Goal: Participate in discussion: Engage in conversation with other users on a specific topic

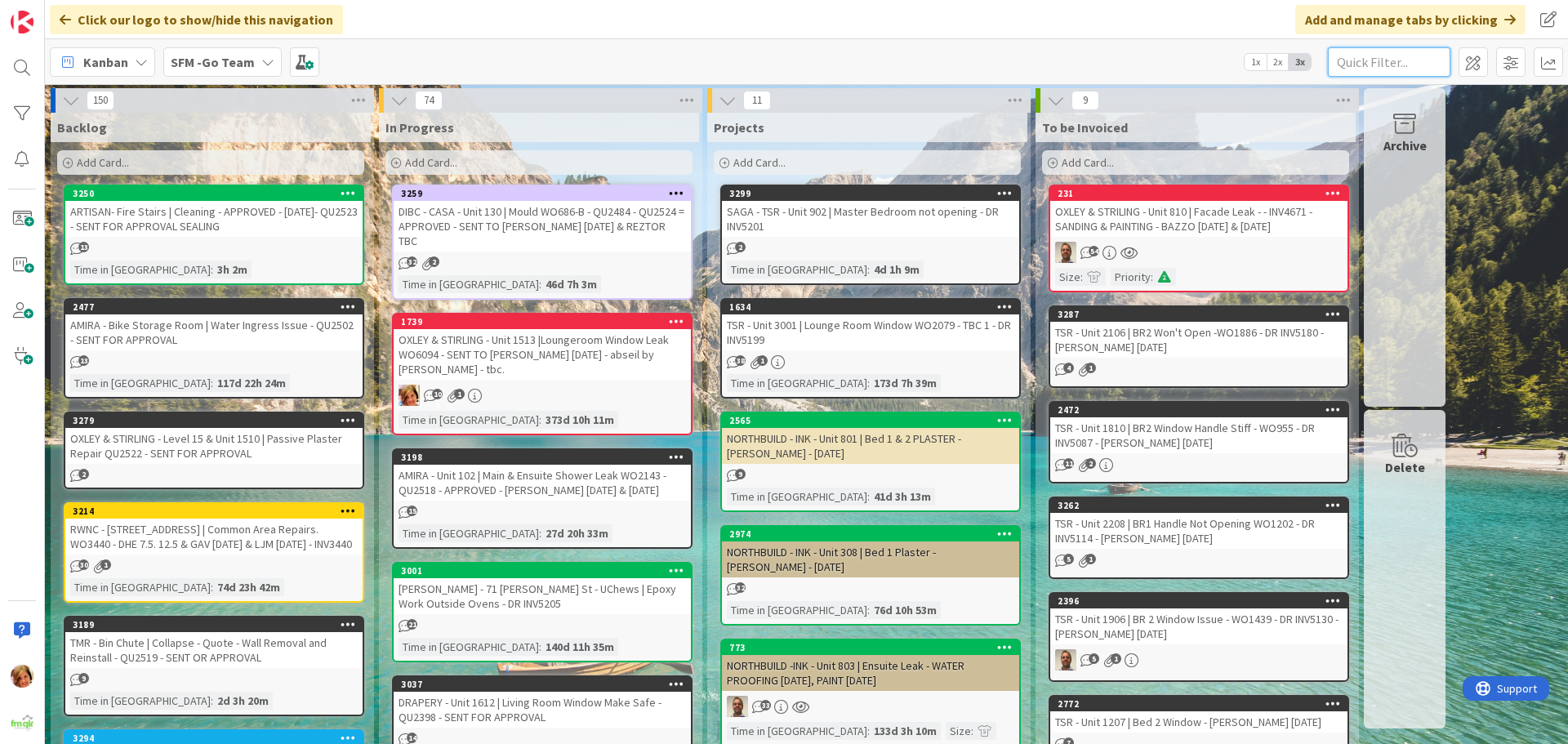
click at [1363, 62] on input "text" at bounding box center [1389, 62] width 123 height 29
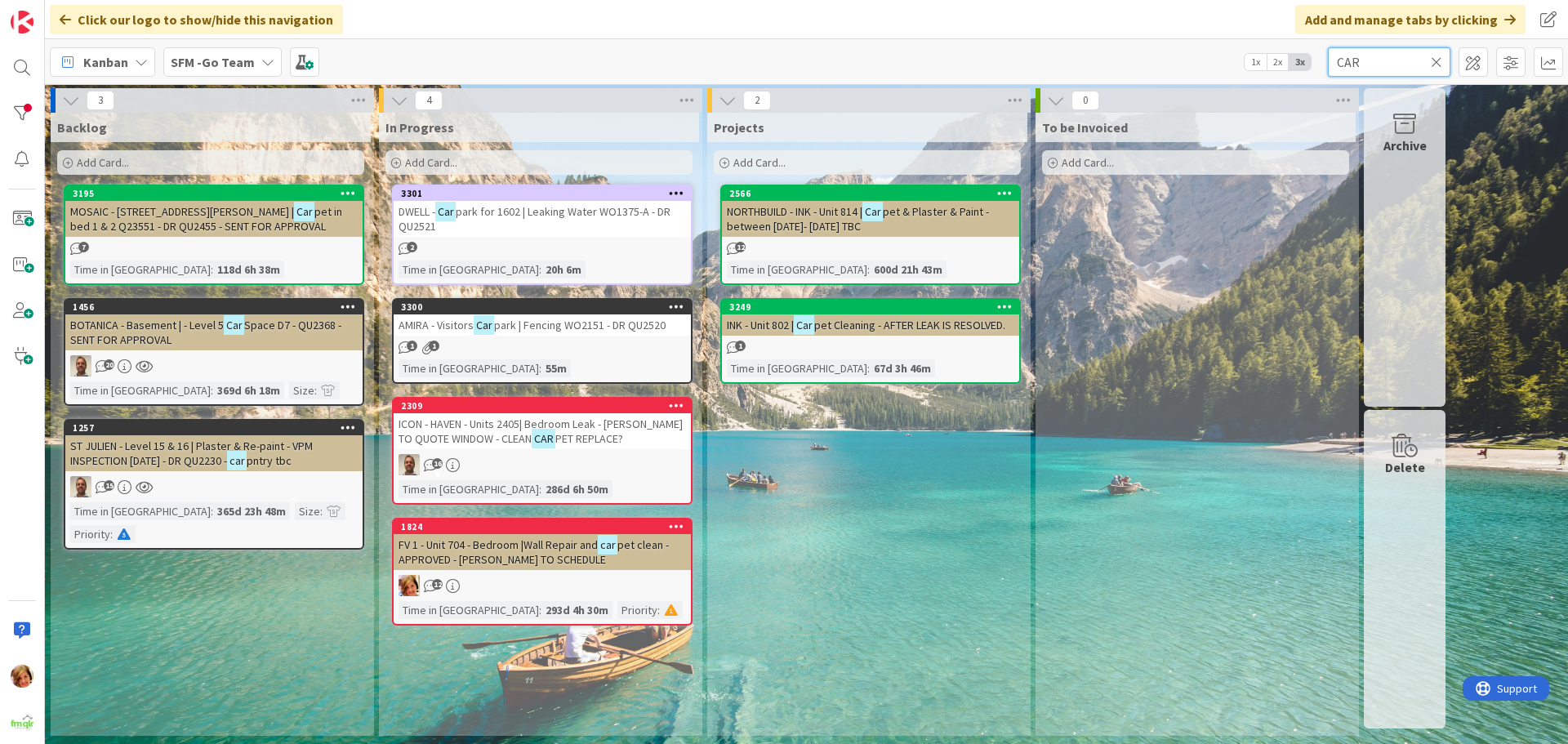
type input "CAR"
click at [545, 323] on span "park | Fencing WO2151 - DR QU2520" at bounding box center [580, 324] width 171 height 15
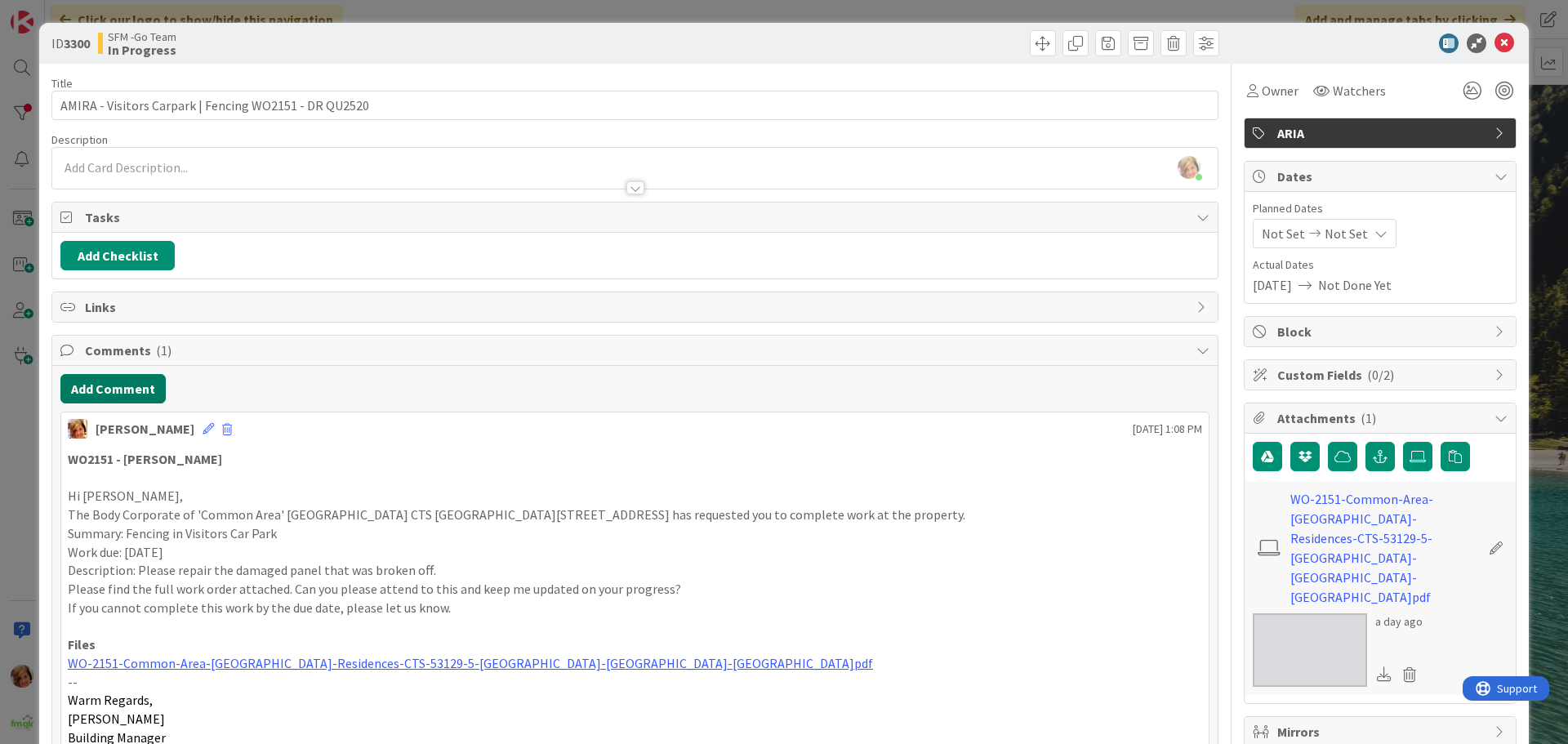
click at [133, 394] on button "Add Comment" at bounding box center [112, 389] width 105 height 29
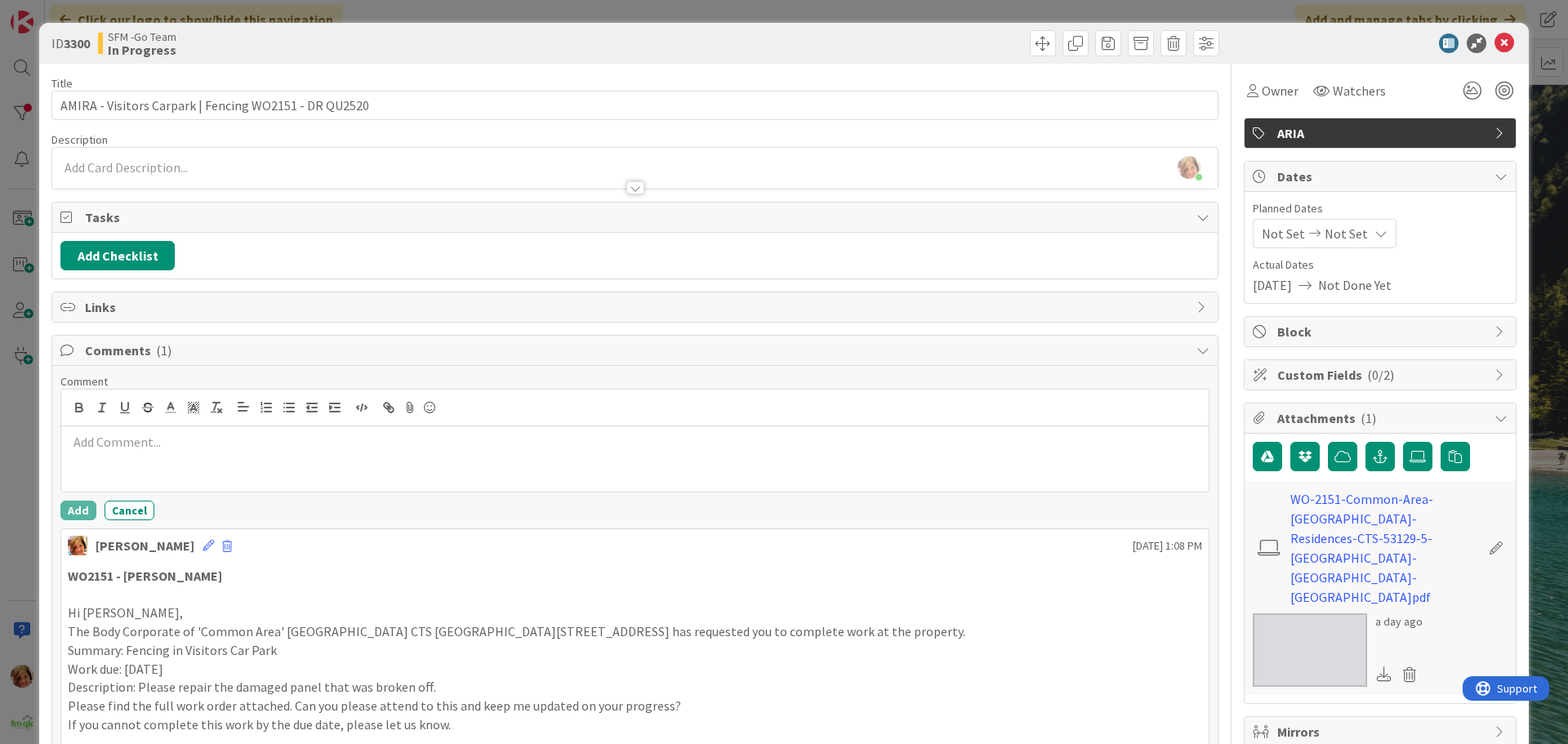
click at [196, 460] on div at bounding box center [634, 459] width 1147 height 65
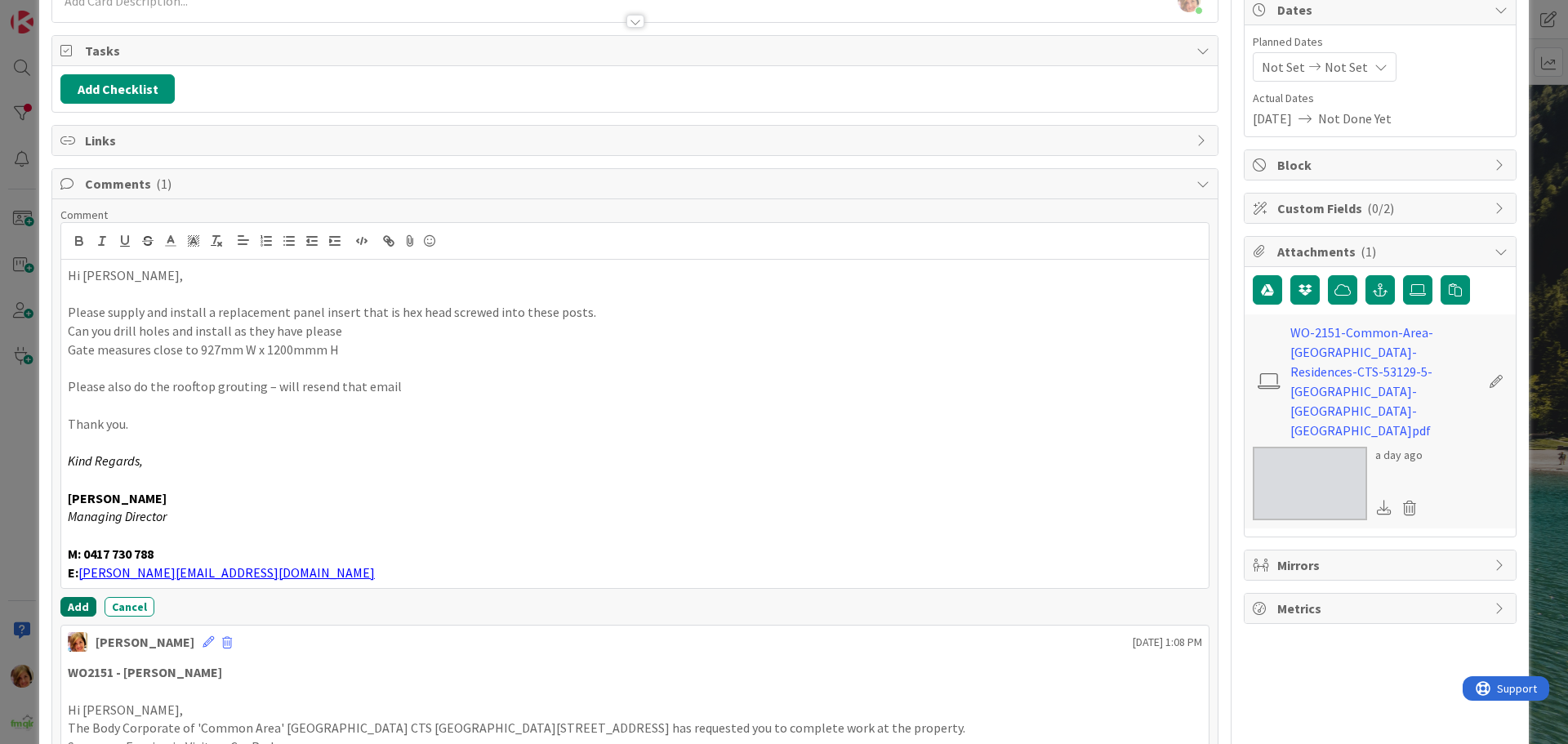
click at [72, 602] on button "Add" at bounding box center [78, 606] width 36 height 20
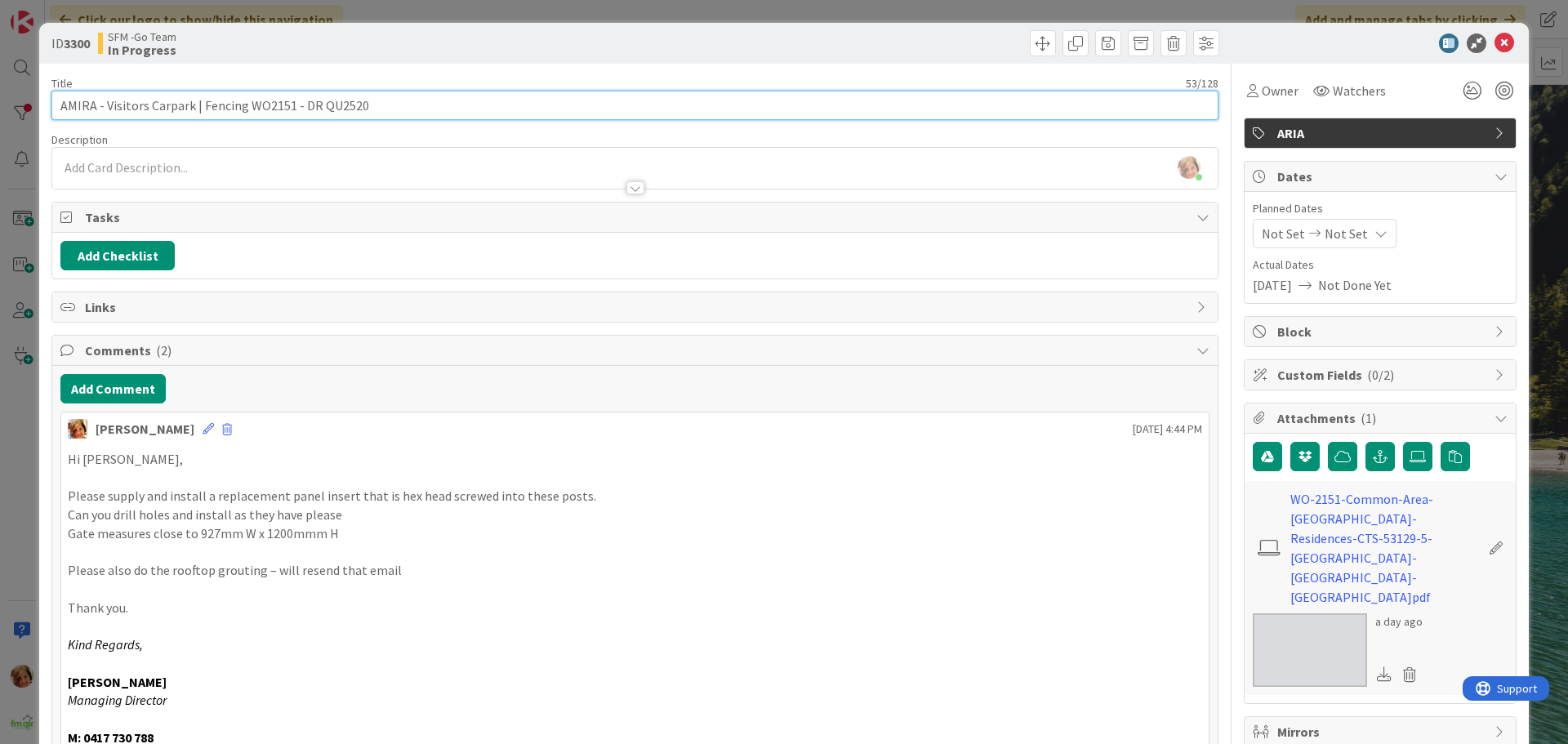
click at [413, 112] on input "AMIRA - Visitors Carpark | Fencing WO2151 - DR QU2520" at bounding box center [634, 105] width 1167 height 29
type input "AMIRA - Visitors Carpark | Fencing WO2151 - DR QU2520 - SENT TO GAV [DATE]"
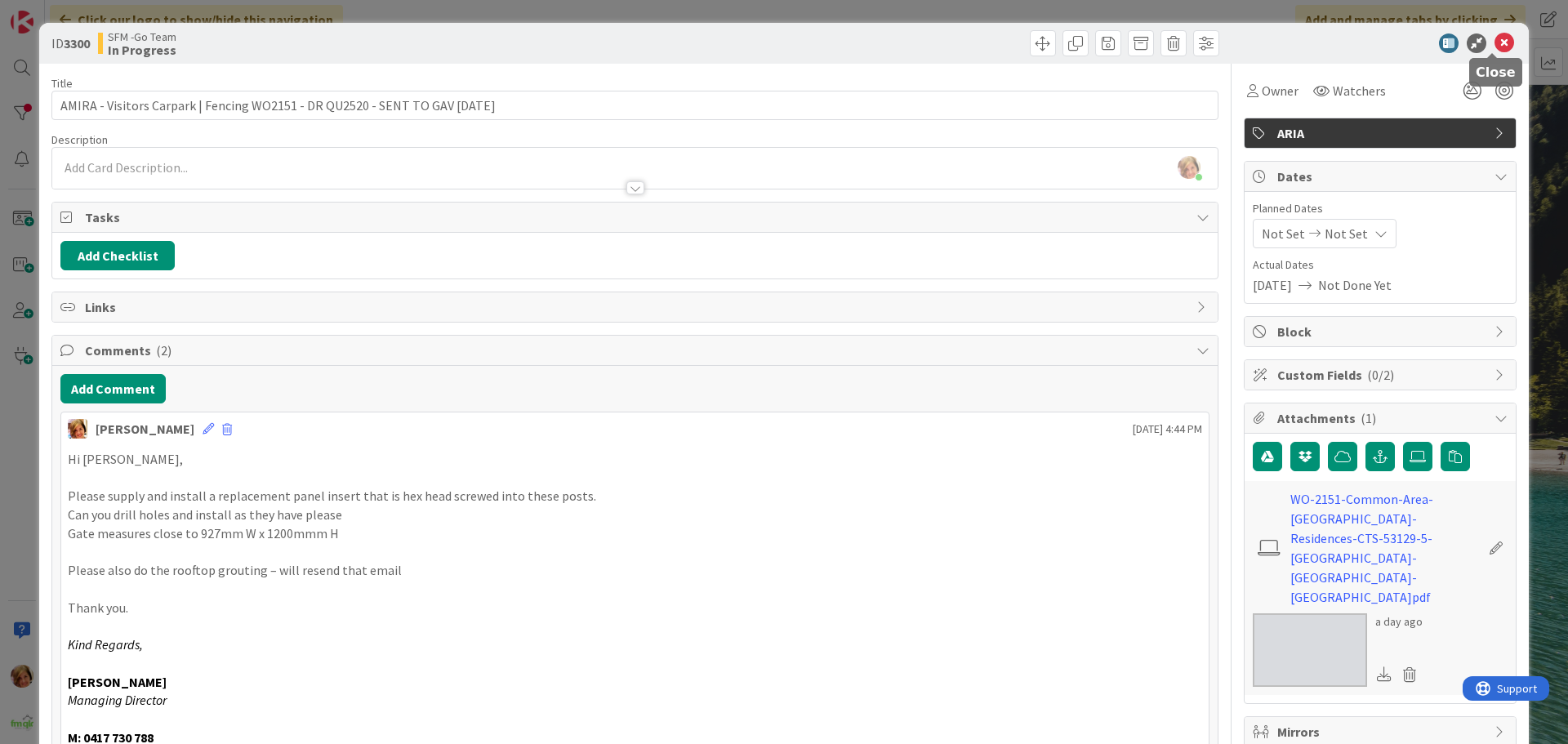
click at [1495, 40] on icon at bounding box center [1505, 43] width 20 height 20
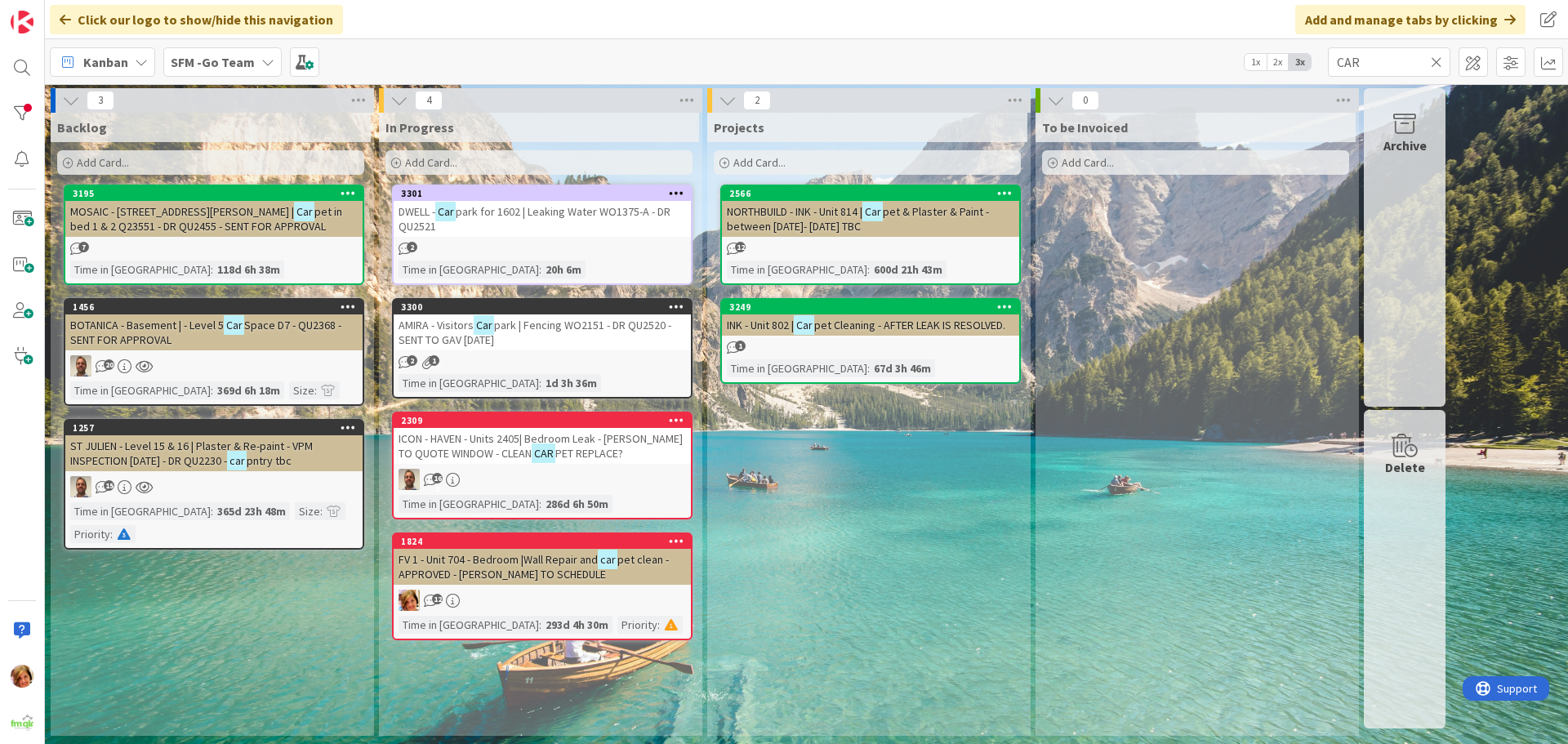
click at [1437, 62] on icon at bounding box center [1437, 62] width 12 height 15
click at [1428, 61] on input "text" at bounding box center [1389, 62] width 123 height 29
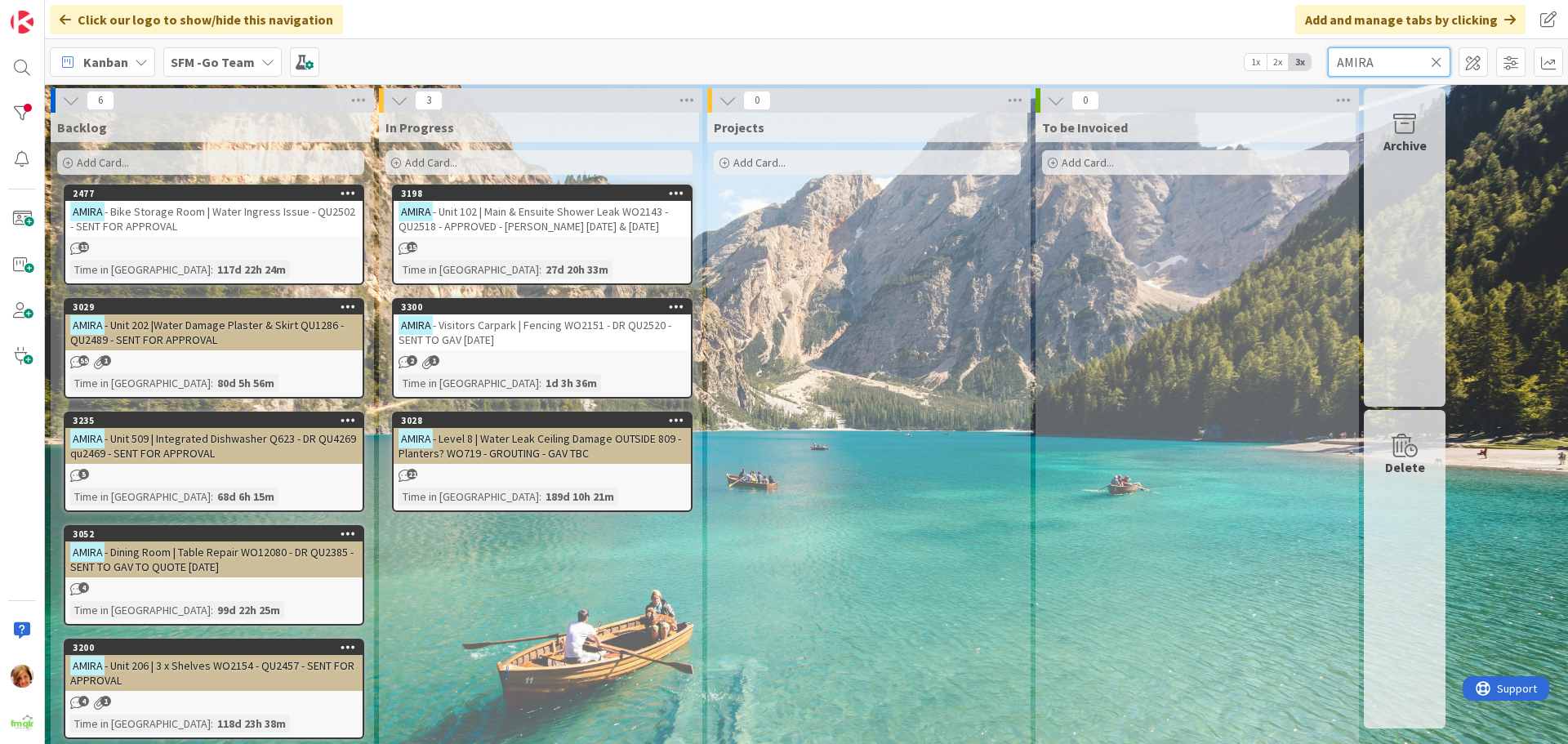
type input "AMIRA"
click at [603, 440] on span "- Level 8 | Water Leak Ceiling Damage OUTSIDE 809 - Planters? WO719 - GROUTING …" at bounding box center [539, 446] width 282 height 29
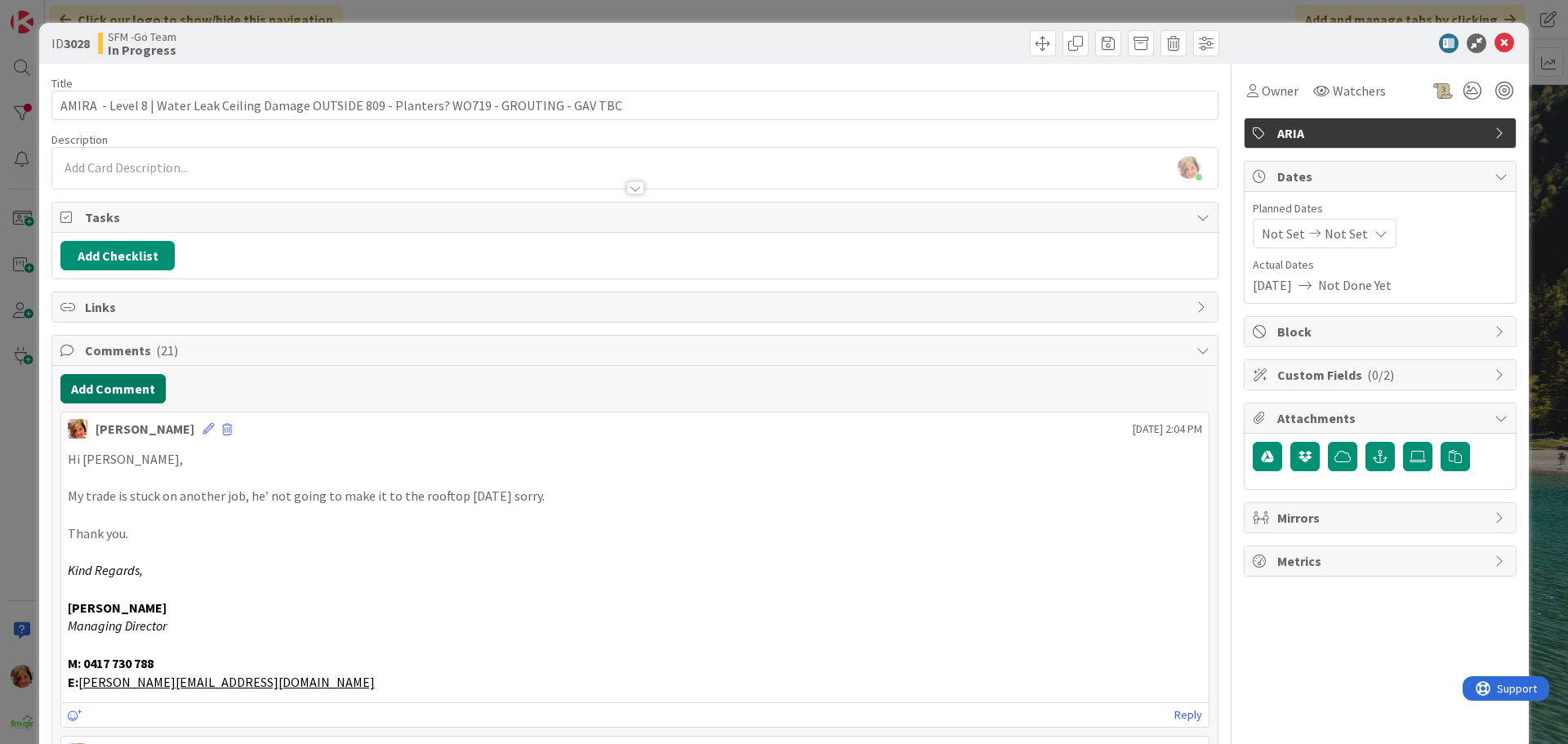
click at [123, 381] on button "Add Comment" at bounding box center [112, 389] width 105 height 29
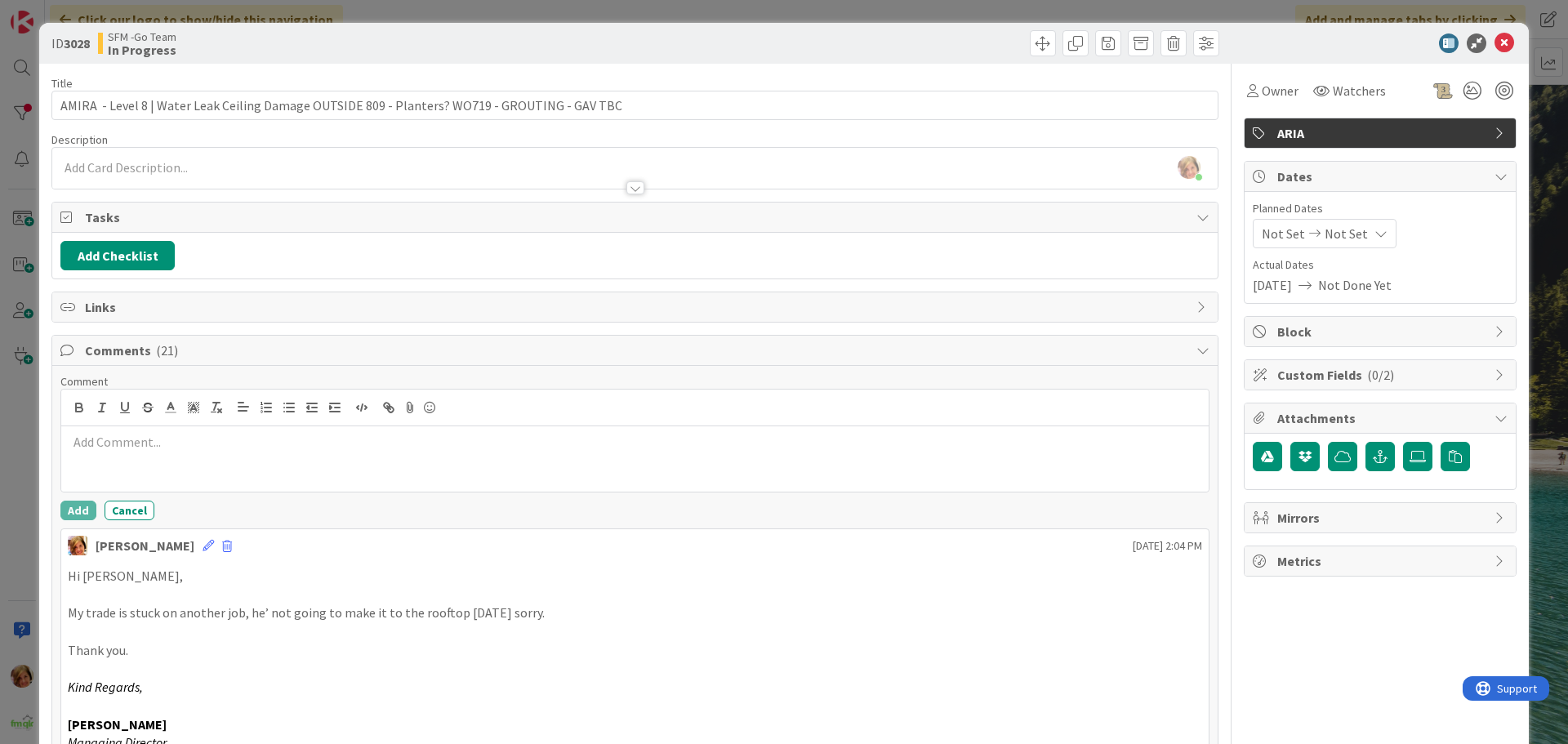
click at [162, 466] on div at bounding box center [634, 459] width 1147 height 65
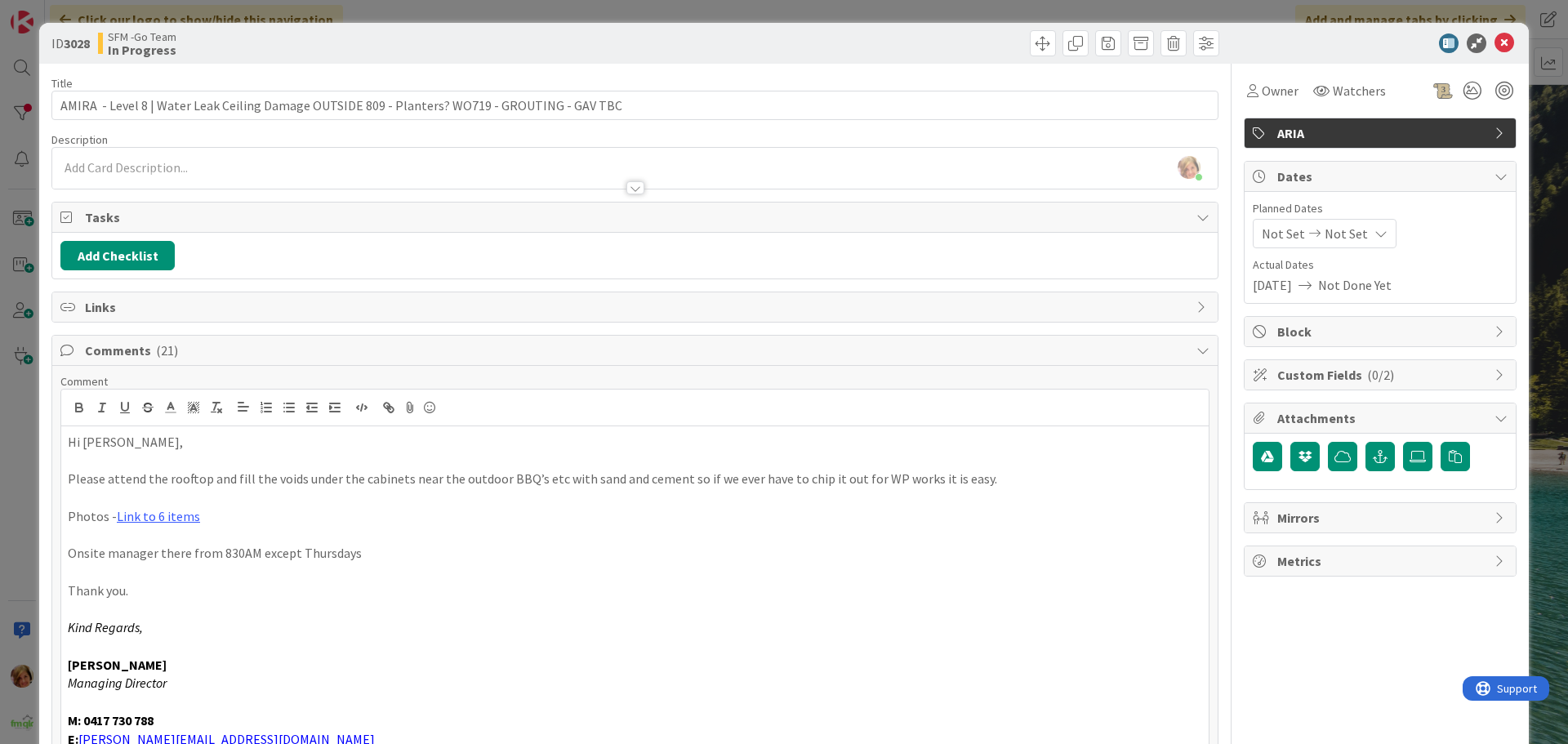
scroll to position [22, 0]
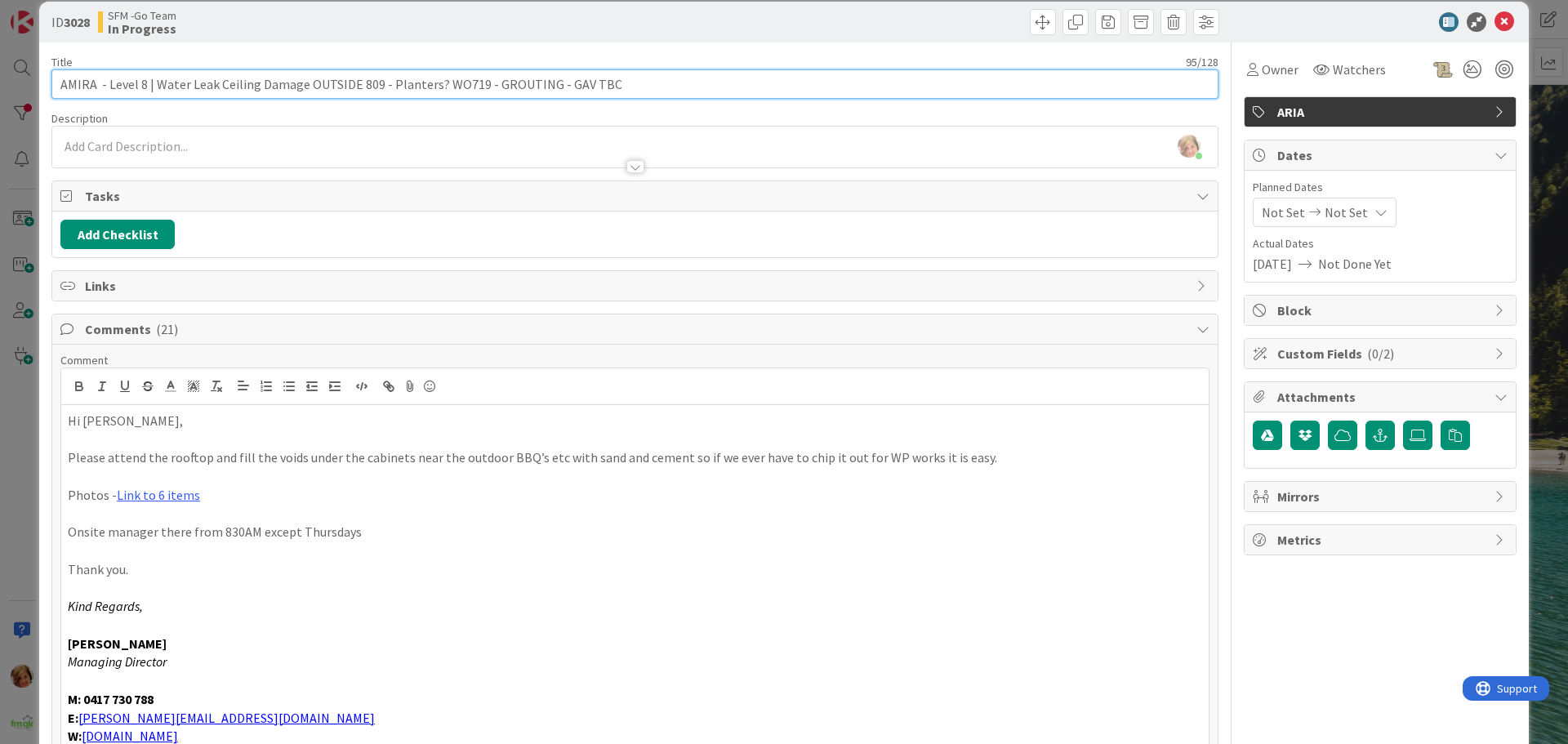
click at [661, 87] on input "AMIRA - Level 8 | Water Leak Ceiling Damage OUTSIDE 809 - Planters? WO719 - GRO…" at bounding box center [634, 85] width 1167 height 29
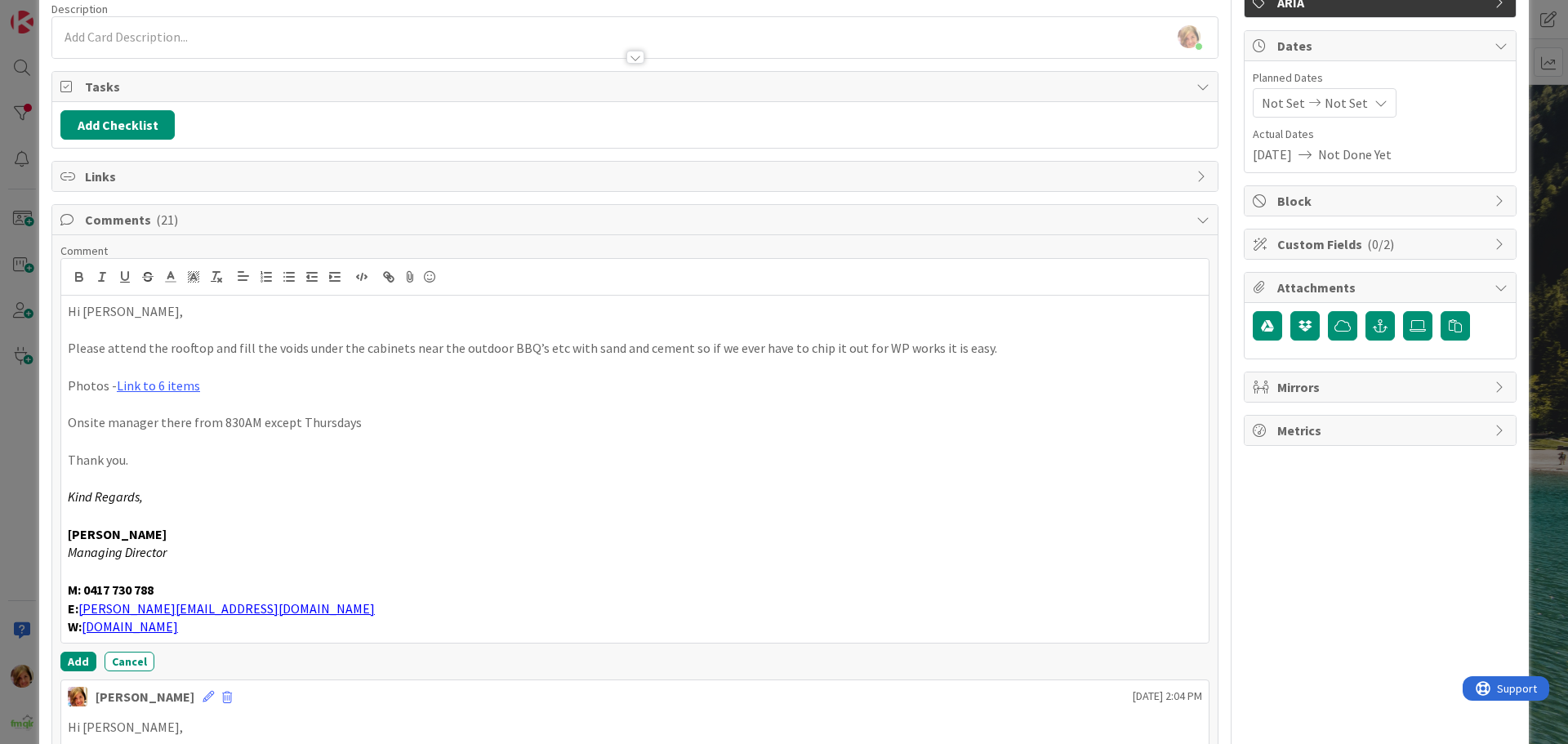
scroll to position [348, 0]
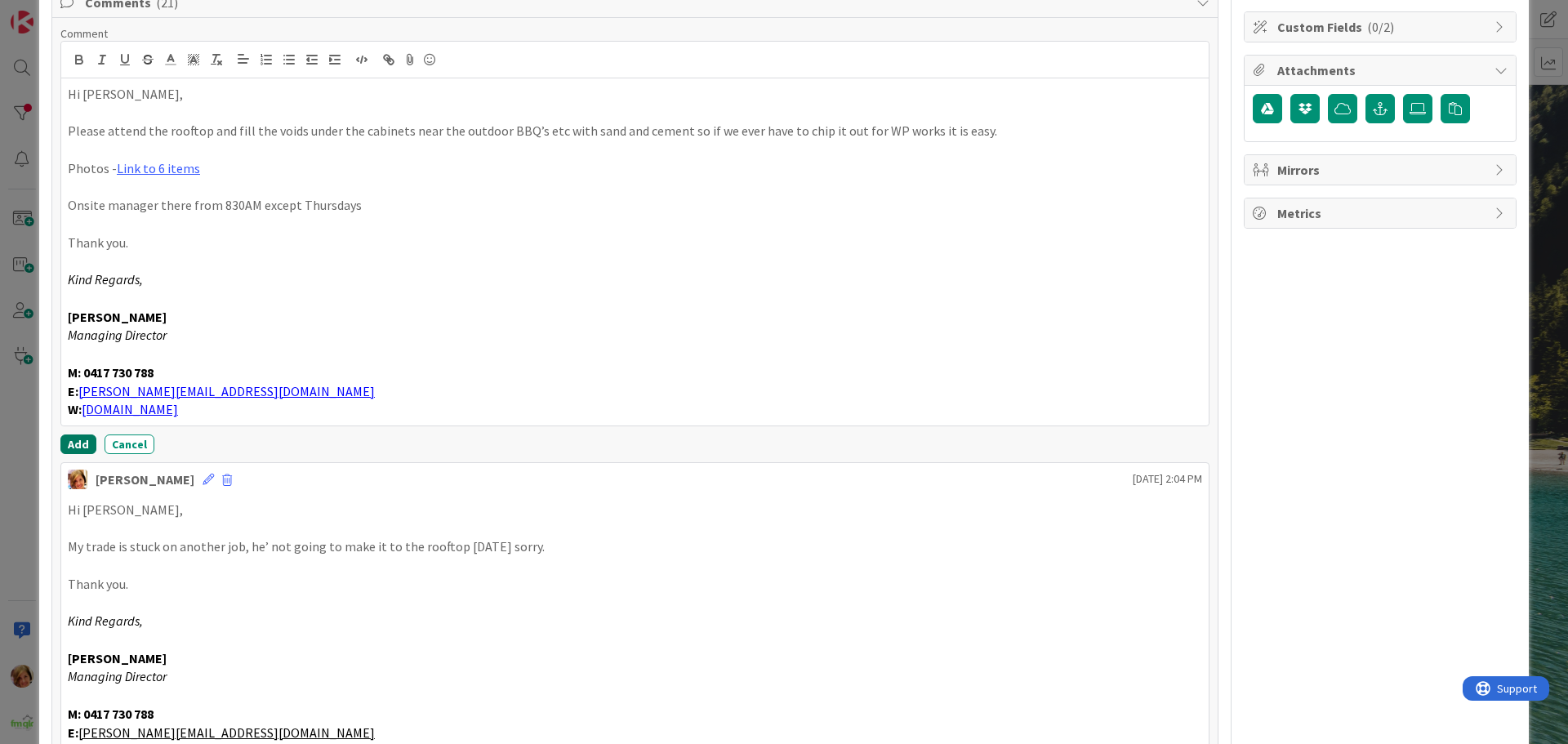
click at [75, 443] on button "Add" at bounding box center [78, 444] width 36 height 20
